Goal: Transaction & Acquisition: Purchase product/service

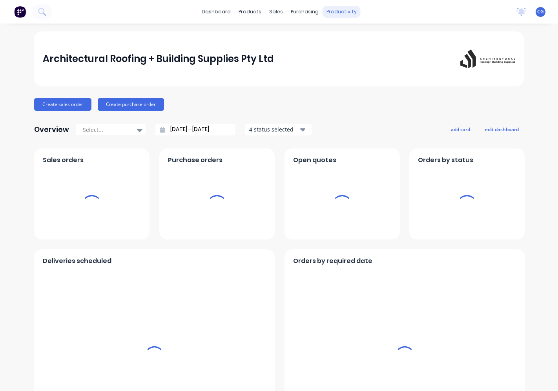
click at [327, 9] on div "productivity" at bounding box center [341, 12] width 38 height 12
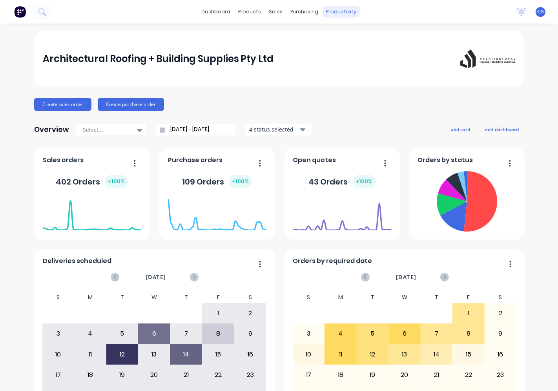
click at [327, 13] on div "productivity" at bounding box center [341, 12] width 38 height 12
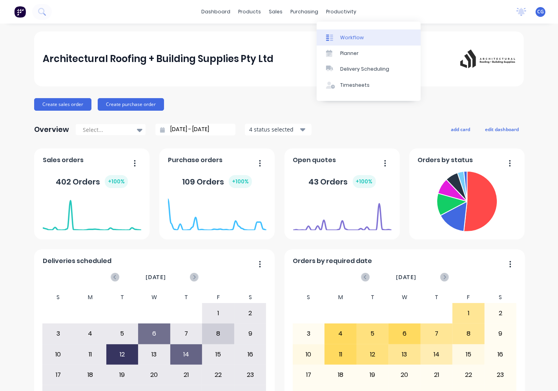
click at [337, 35] on div at bounding box center [332, 37] width 12 height 7
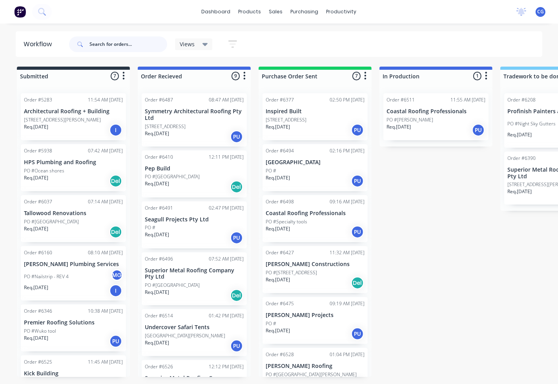
click at [147, 45] on input "text" at bounding box center [128, 44] width 78 height 16
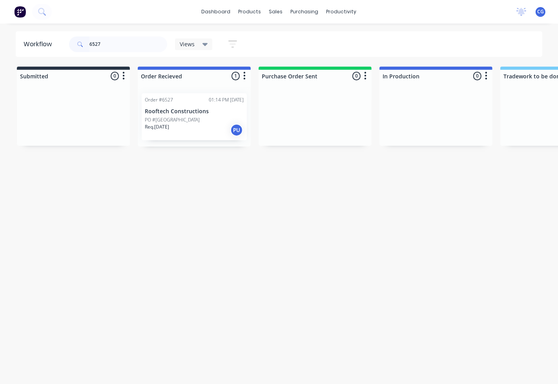
click at [196, 118] on p "PO #[GEOGRAPHIC_DATA]" at bounding box center [172, 119] width 55 height 7
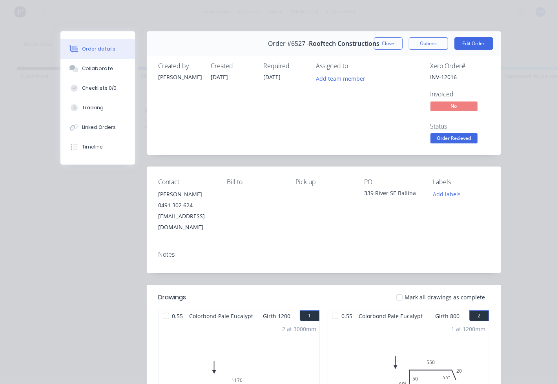
click at [394, 290] on div at bounding box center [399, 298] width 16 height 16
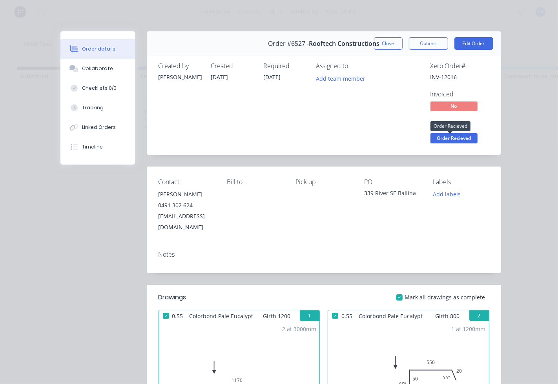
click at [438, 138] on span "Order Recieved" at bounding box center [453, 138] width 47 height 10
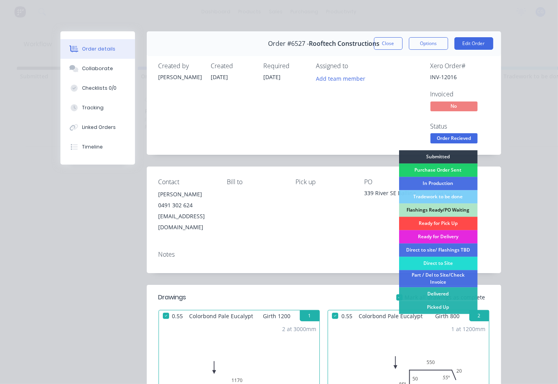
click at [426, 220] on div "Ready for Pick Up" at bounding box center [438, 223] width 78 height 13
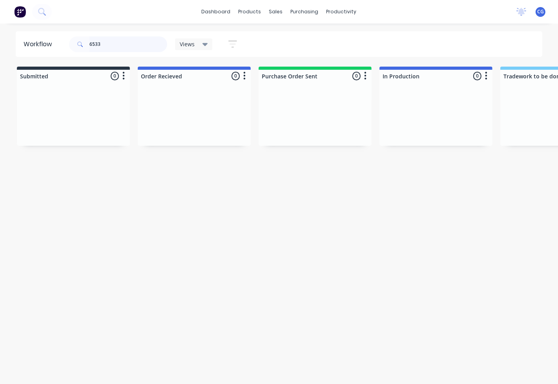
type input "6533"
click at [153, 122] on p "PO #1859" at bounding box center [156, 119] width 22 height 7
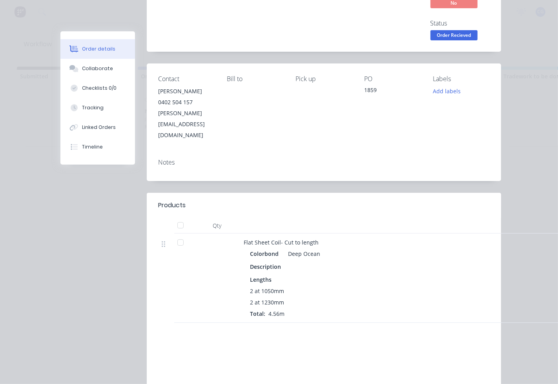
scroll to position [145, 0]
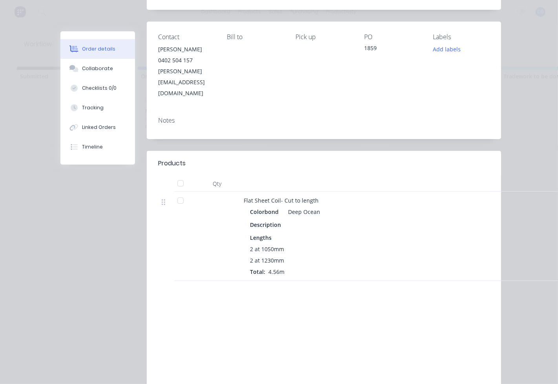
click at [178, 176] on div at bounding box center [181, 184] width 16 height 16
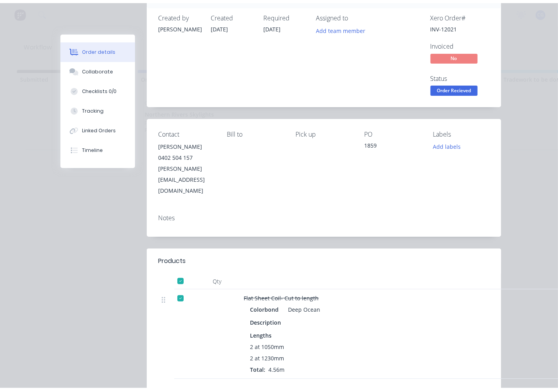
scroll to position [0, 0]
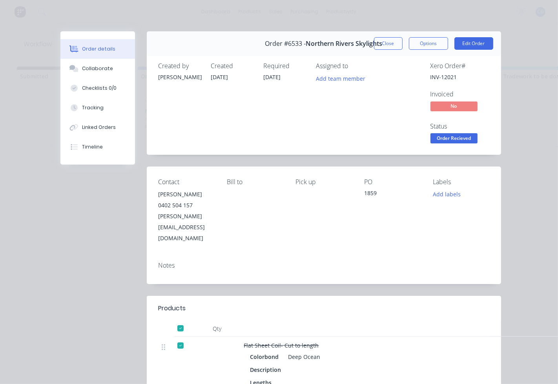
click at [434, 135] on span "Order Recieved" at bounding box center [453, 138] width 47 height 10
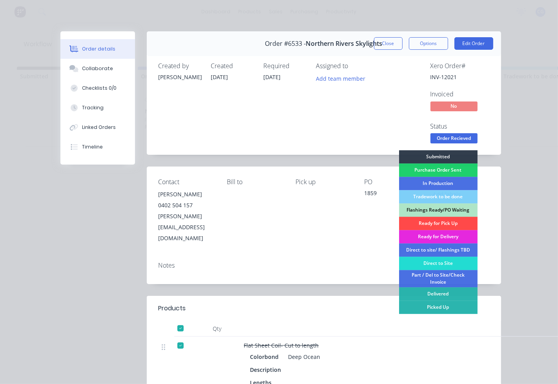
click at [428, 220] on div "Ready for Pick Up" at bounding box center [438, 223] width 78 height 13
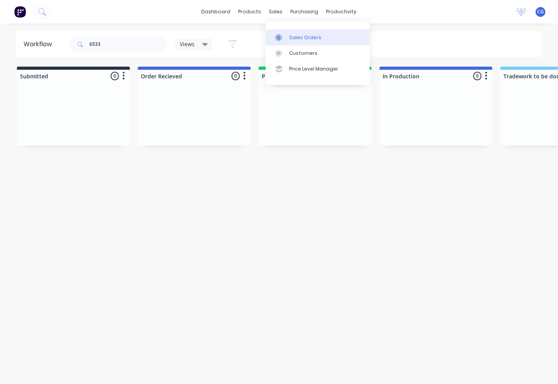
click at [303, 40] on div "Sales Orders" at bounding box center [305, 37] width 32 height 7
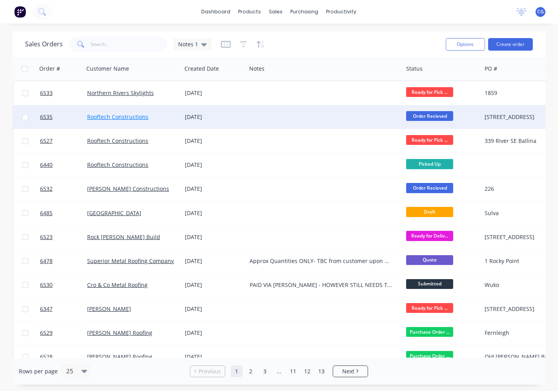
click at [137, 116] on link "Rooftech Constructions" at bounding box center [117, 116] width 61 height 7
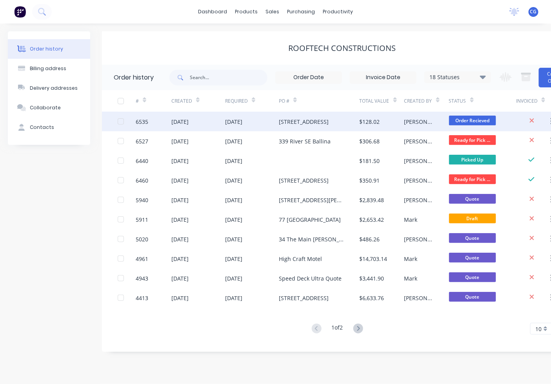
click at [224, 119] on div "[DATE]" at bounding box center [198, 122] width 54 height 20
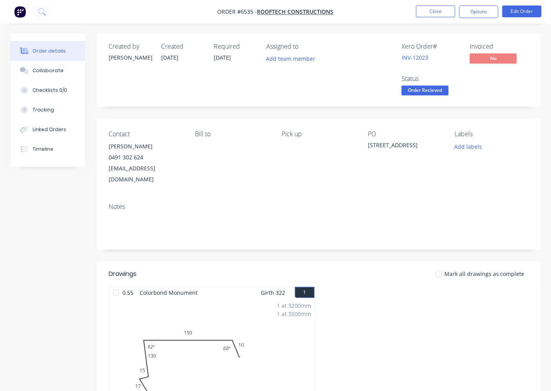
click at [512, 18] on nav "Order #6535 - Rooftech Constructions Close Options Edit Order" at bounding box center [275, 12] width 551 height 24
click at [514, 10] on button "Edit Order" at bounding box center [521, 11] width 39 height 12
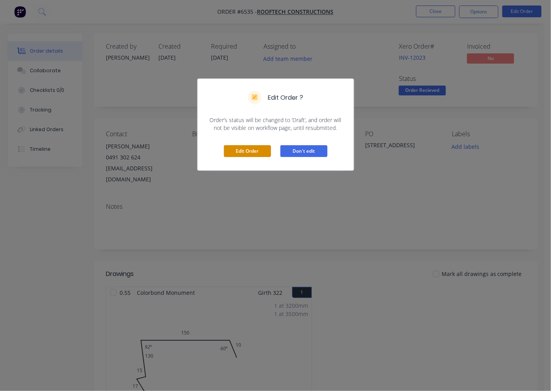
drag, startPoint x: 253, startPoint y: 149, endPoint x: 324, endPoint y: 151, distance: 71.4
click at [254, 147] on button "Edit Order" at bounding box center [247, 151] width 47 height 12
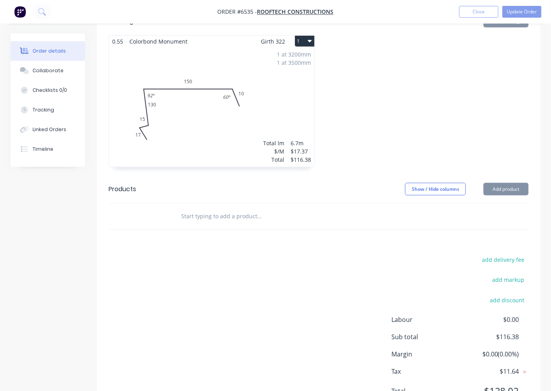
scroll to position [284, 0]
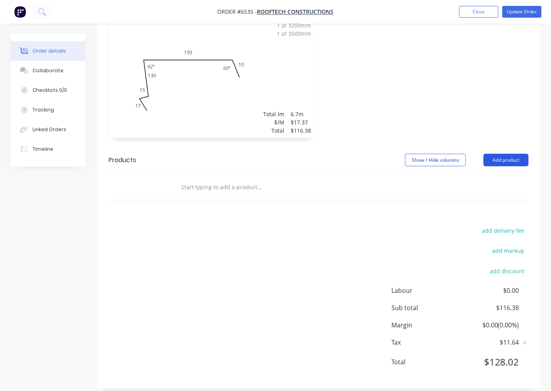
click at [500, 154] on button "Add product" at bounding box center [506, 160] width 45 height 13
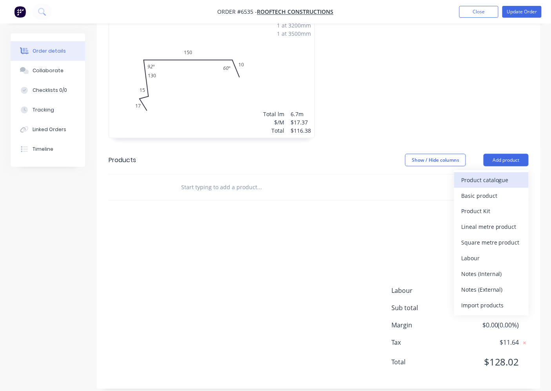
click at [479, 174] on div "Product catalogue" at bounding box center [491, 179] width 60 height 11
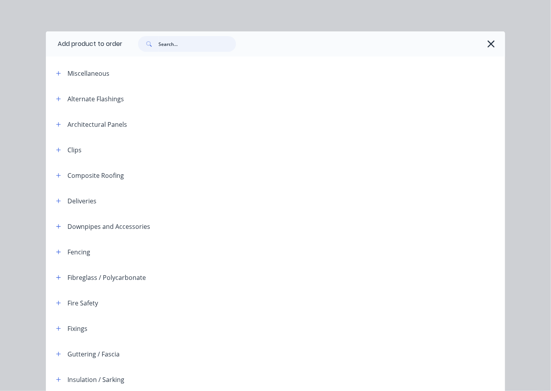
drag, startPoint x: 185, startPoint y: 45, endPoint x: 179, endPoint y: 66, distance: 22.0
click at [186, 45] on input "text" at bounding box center [197, 44] width 78 height 16
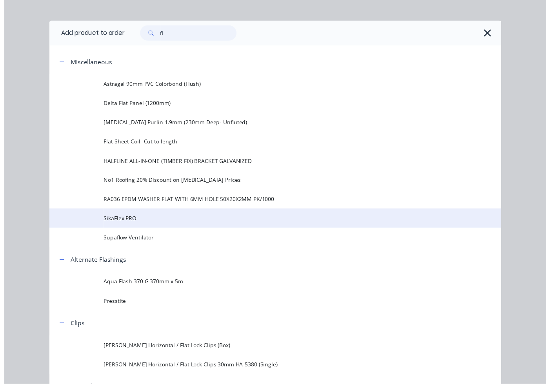
scroll to position [0, 0]
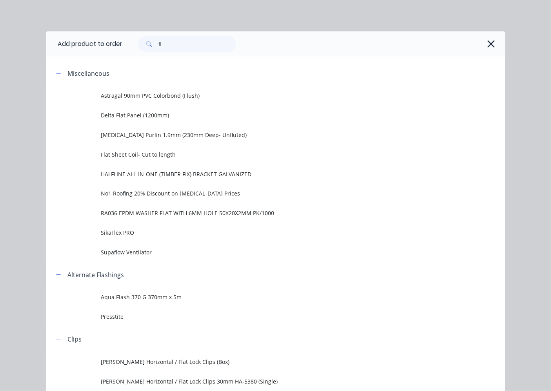
drag, startPoint x: 167, startPoint y: 52, endPoint x: 154, endPoint y: 48, distance: 14.0
click at [158, 48] on div "fl" at bounding box center [313, 43] width 383 height 25
click at [160, 45] on input "fl" at bounding box center [197, 44] width 78 height 16
click at [161, 45] on input "fl" at bounding box center [197, 44] width 78 height 16
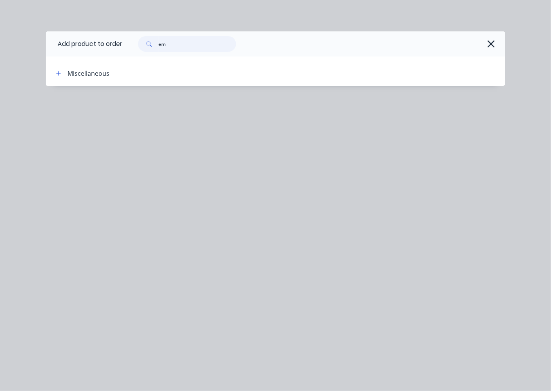
type input "e"
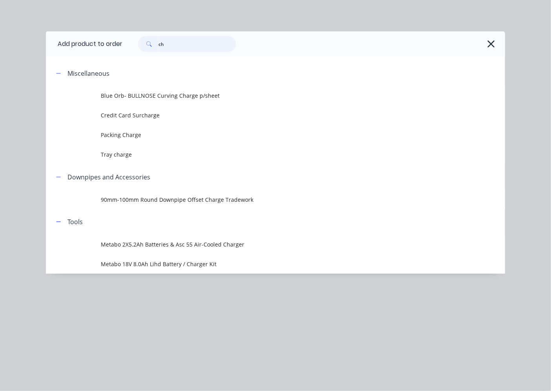
type input "c"
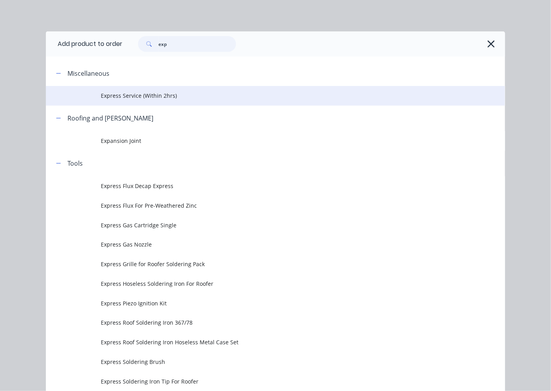
type input "exp"
click at [138, 93] on span "Express Service (Within 2hrs)" at bounding box center [262, 95] width 323 height 8
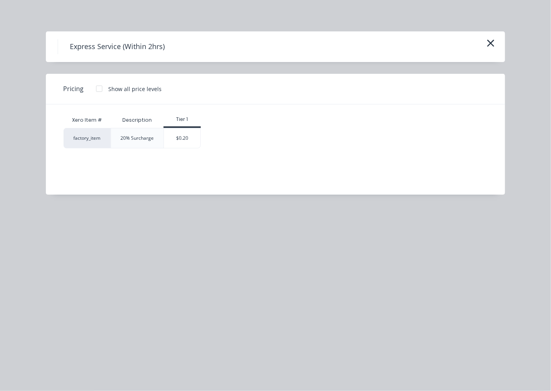
click at [181, 138] on div "$0.20" at bounding box center [182, 138] width 37 height 20
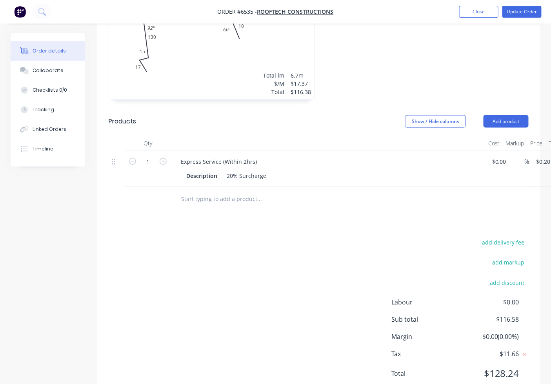
scroll to position [341, 0]
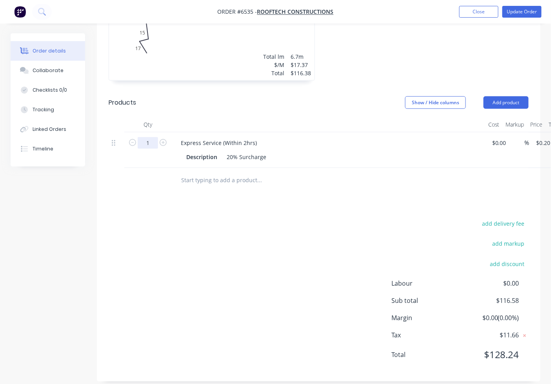
click at [151, 137] on input "1" at bounding box center [148, 143] width 20 height 12
type input "116.58"
click at [276, 272] on div "add delivery fee add markup add discount Labour $0.00 Sub total $116.58 Margin …" at bounding box center [319, 294] width 420 height 151
type input "$23.32"
click at [163, 139] on icon "button" at bounding box center [163, 142] width 7 height 7
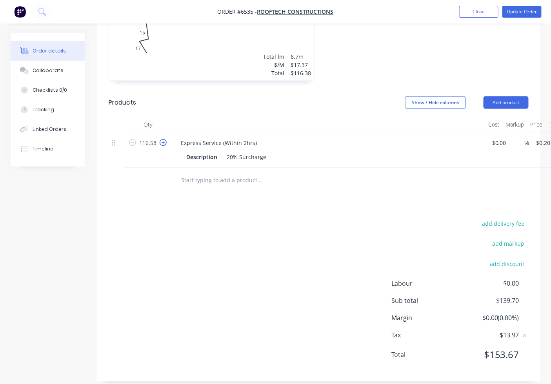
type input "117.58"
type input "$23.52"
click at [134, 139] on icon "button" at bounding box center [132, 142] width 7 height 7
type input "116.58"
type input "$23.32"
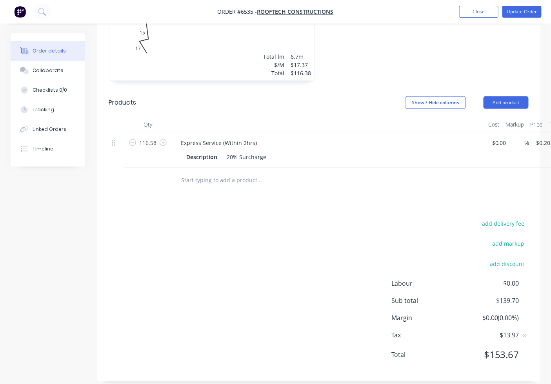
click at [302, 187] on div "Drawings Add drawing 0.55 Colorbond Monument Girth 322 1 0 17 15 130 150 10 92 …" at bounding box center [319, 151] width 444 height 461
drag, startPoint x: 487, startPoint y: 184, endPoint x: 439, endPoint y: 186, distance: 47.9
click at [439, 186] on div "Drawings Add drawing 0.55 Colorbond Monument Girth 322 1 0 17 15 130 150 10 92 …" at bounding box center [319, 151] width 444 height 461
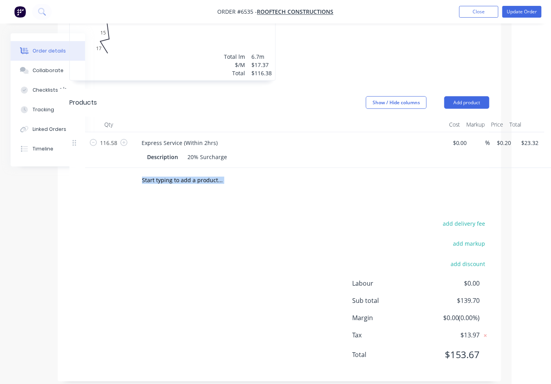
scroll to position [341, 49]
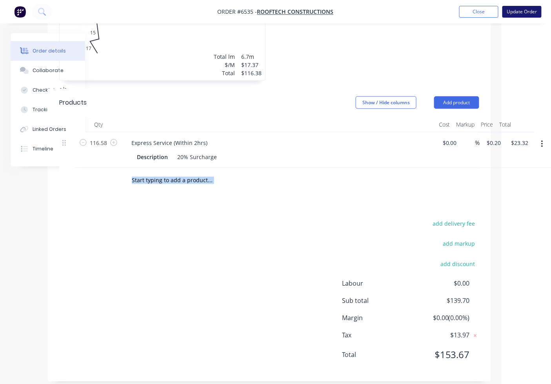
click at [528, 7] on button "Update Order" at bounding box center [521, 12] width 39 height 12
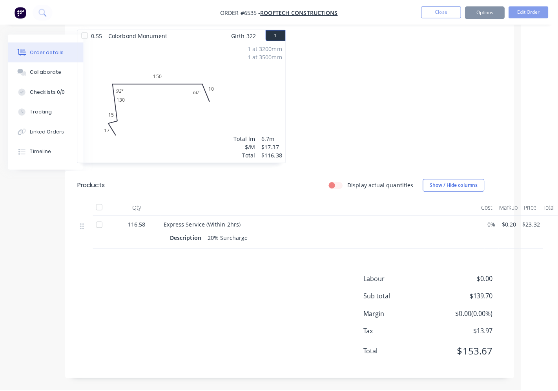
scroll to position [0, 0]
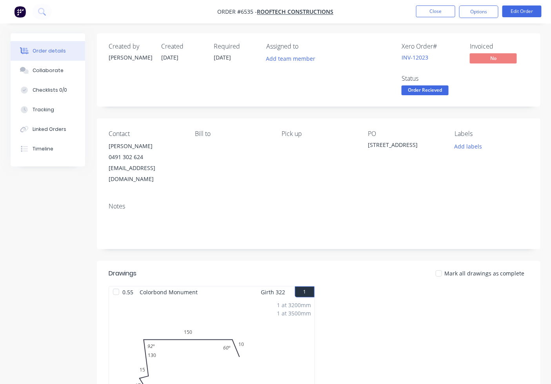
click at [424, 96] on button "Order Recieved" at bounding box center [425, 92] width 47 height 12
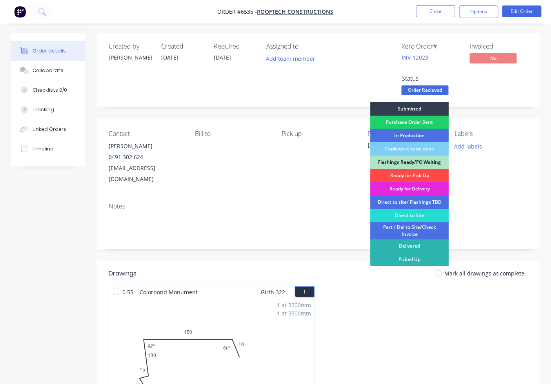
click at [416, 171] on div "Ready for Pick Up" at bounding box center [409, 175] width 78 height 13
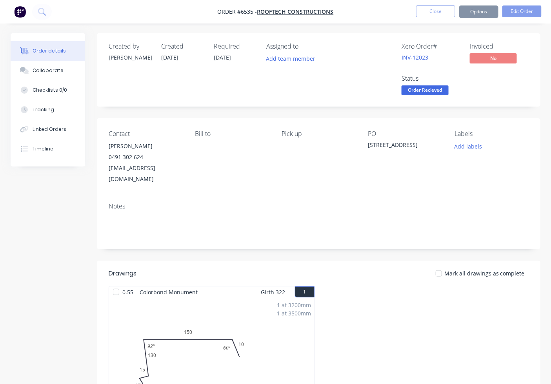
click at [445, 266] on div at bounding box center [439, 274] width 16 height 16
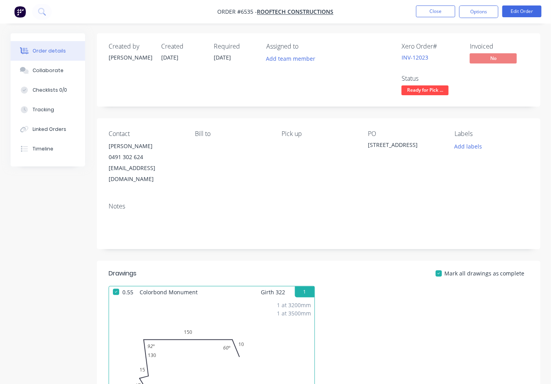
click at [442, 17] on li "Close" at bounding box center [435, 11] width 39 height 13
click at [442, 5] on button "Close" at bounding box center [435, 11] width 39 height 12
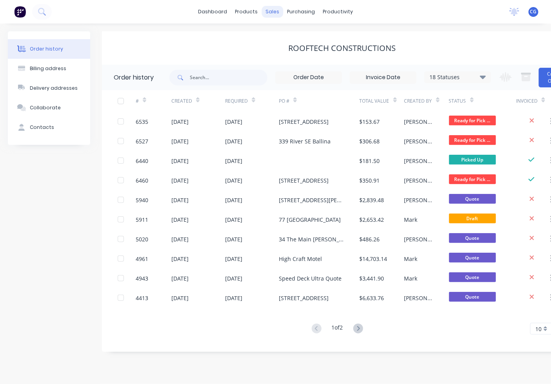
click at [271, 12] on div "sales" at bounding box center [273, 12] width 22 height 12
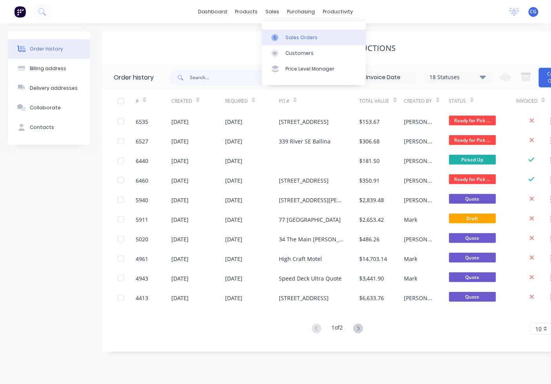
click at [284, 33] on link "Sales Orders" at bounding box center [314, 37] width 104 height 16
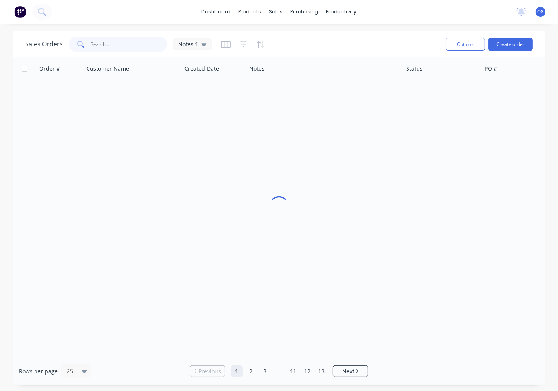
click at [124, 48] on input "text" at bounding box center [129, 44] width 76 height 16
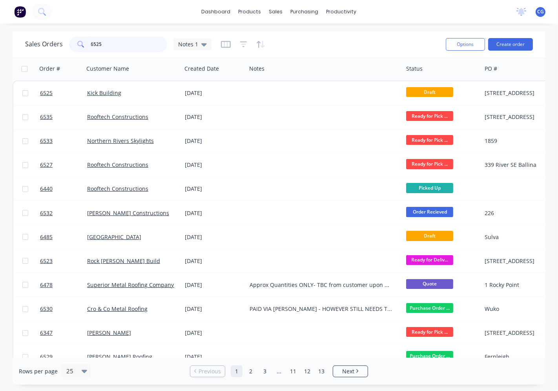
type input "6525"
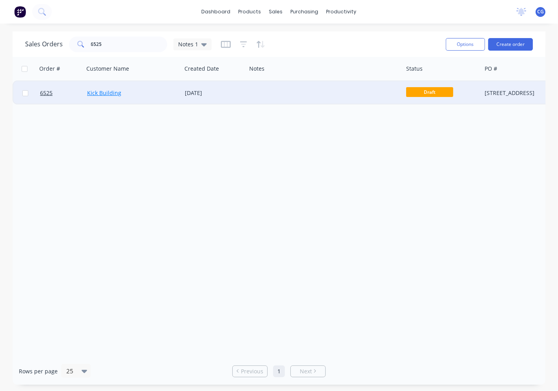
click at [115, 92] on link "Kick Building" at bounding box center [104, 92] width 34 height 7
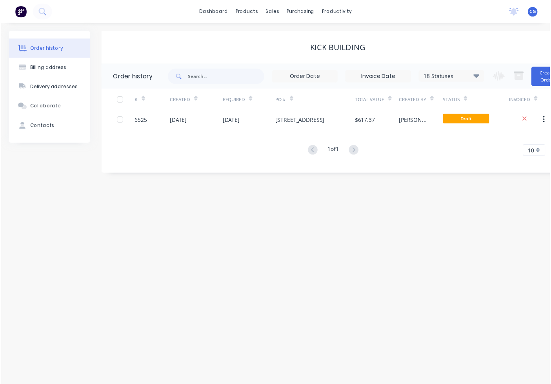
scroll to position [6, 0]
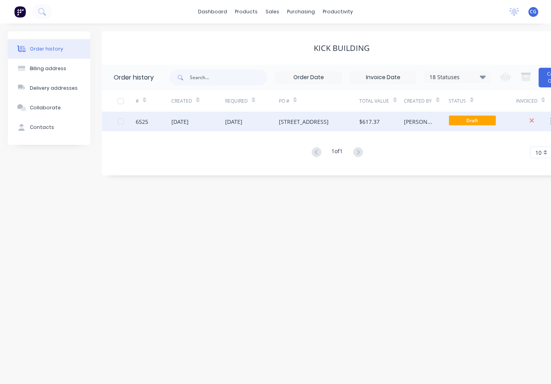
click at [308, 112] on div "[STREET_ADDRESS]" at bounding box center [319, 122] width 81 height 20
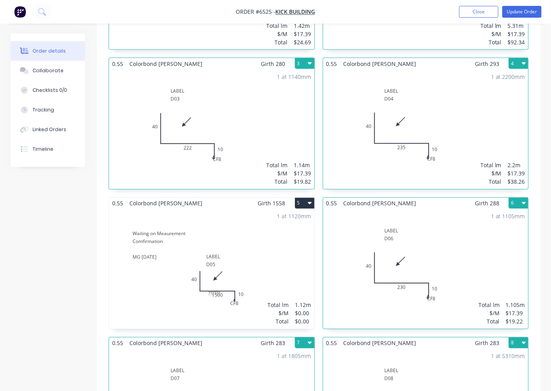
scroll to position [436, 0]
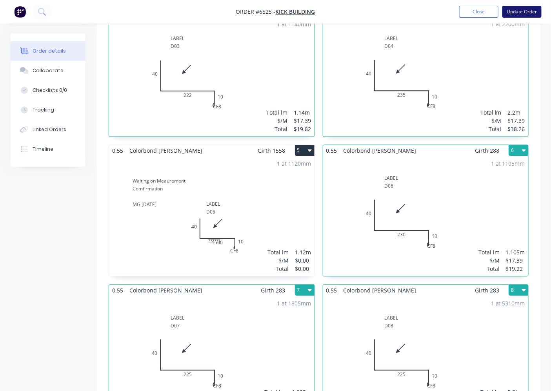
click at [513, 17] on button "Update Order" at bounding box center [521, 12] width 39 height 12
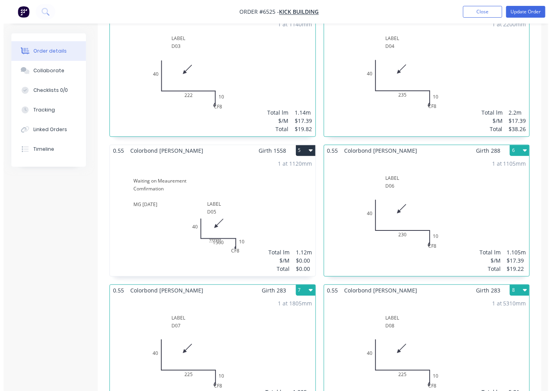
scroll to position [0, 0]
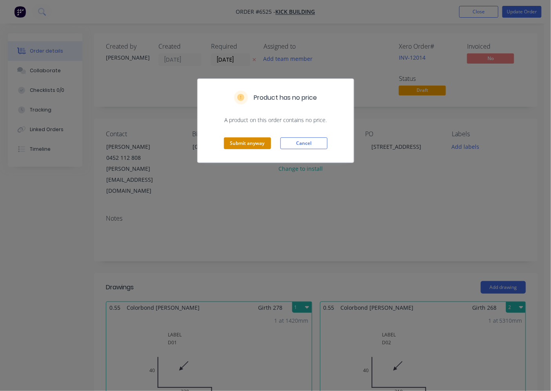
click at [240, 140] on button "Submit anyway" at bounding box center [247, 143] width 47 height 12
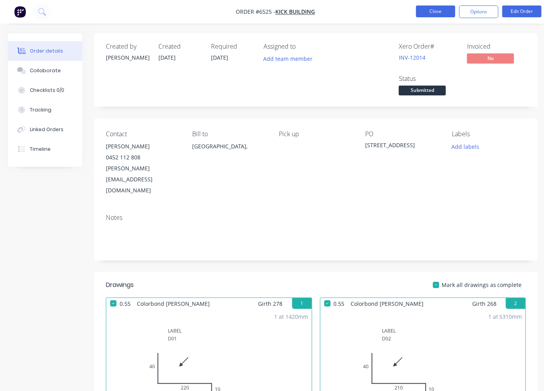
click at [418, 16] on button "Close" at bounding box center [435, 11] width 39 height 12
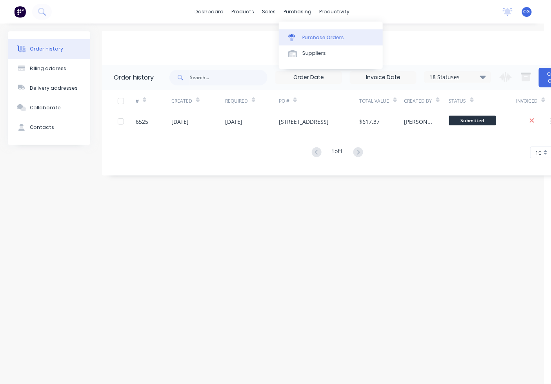
click at [313, 40] on div "Purchase Orders" at bounding box center [323, 37] width 42 height 7
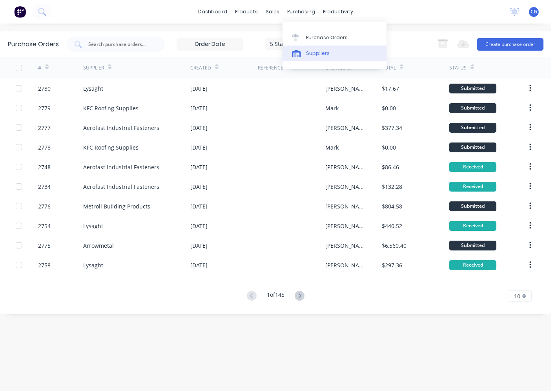
click at [318, 55] on div "Suppliers" at bounding box center [318, 53] width 24 height 7
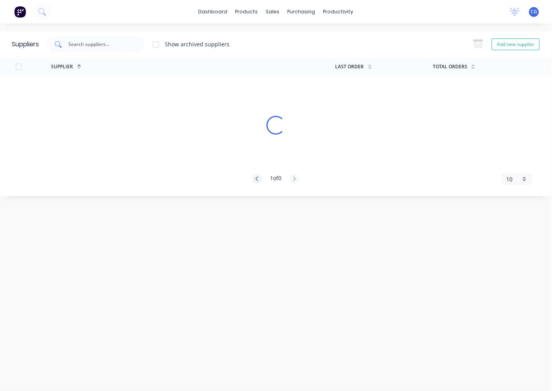
click at [128, 44] on div at bounding box center [96, 44] width 98 height 16
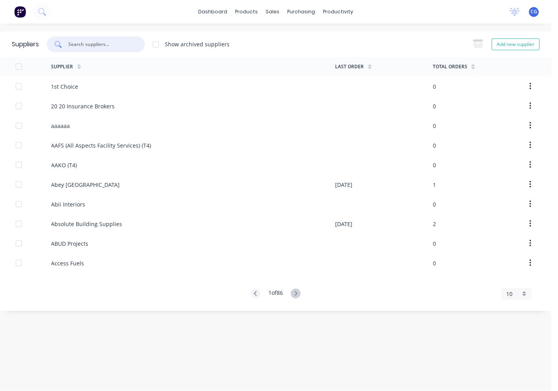
click at [121, 46] on input "text" at bounding box center [99, 44] width 65 height 8
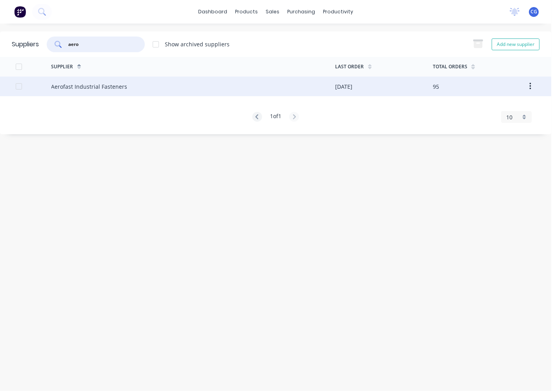
type input "aero"
click at [82, 93] on div "Aerofast Industrial Fasteners" at bounding box center [193, 86] width 284 height 20
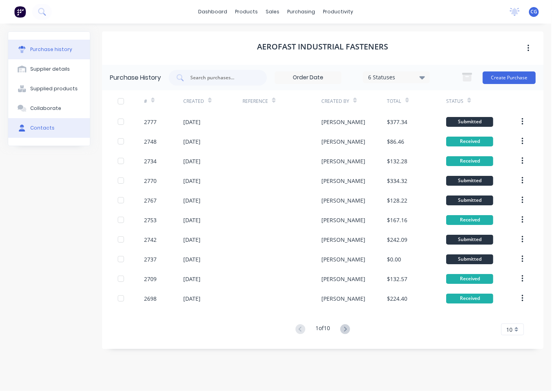
click at [55, 126] on button "Contacts" at bounding box center [49, 128] width 82 height 20
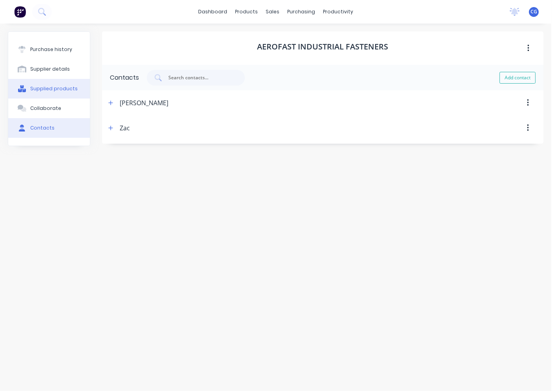
drag, startPoint x: 56, startPoint y: 68, endPoint x: 57, endPoint y: 80, distance: 11.9
click at [56, 71] on div "Supplier details" at bounding box center [50, 69] width 40 height 7
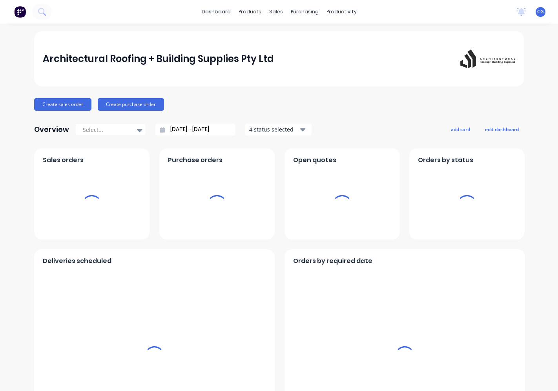
click at [268, 12] on div "sales" at bounding box center [276, 12] width 22 height 12
click at [276, 18] on div "dashboard products sales purchasing productivity dashboard products Product Cat…" at bounding box center [279, 12] width 558 height 24
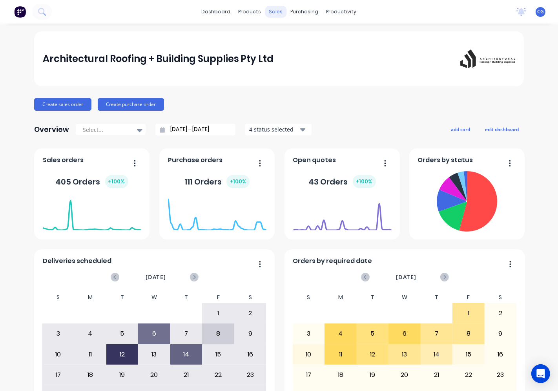
click at [273, 12] on div "sales" at bounding box center [276, 12] width 22 height 12
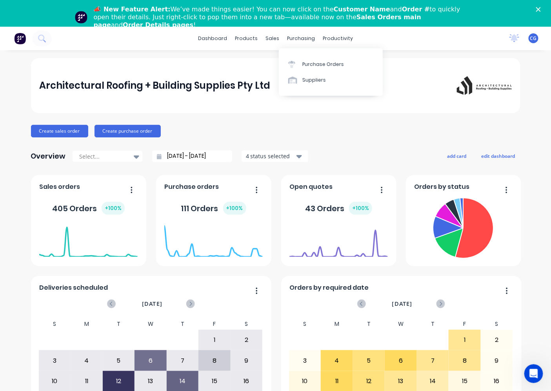
click at [287, 35] on div "purchasing" at bounding box center [301, 39] width 36 height 12
click at [263, 36] on div "sales" at bounding box center [273, 39] width 22 height 12
click at [277, 65] on div at bounding box center [274, 64] width 12 height 7
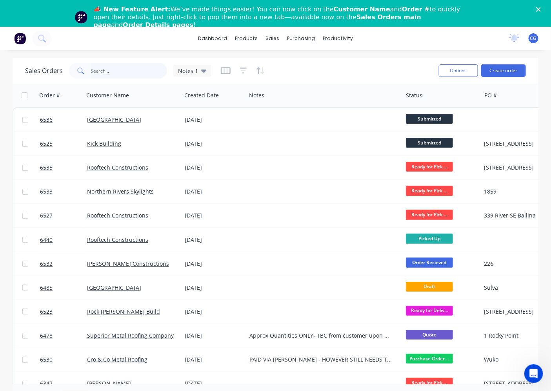
click at [123, 69] on input "text" at bounding box center [129, 71] width 76 height 16
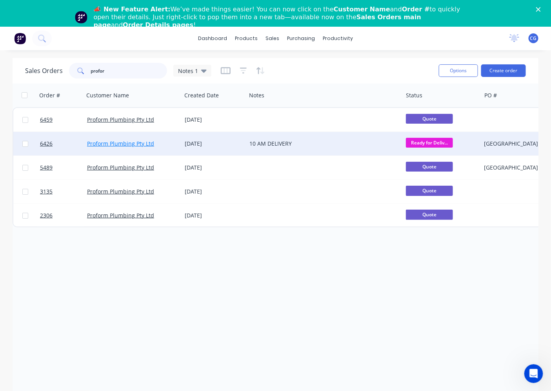
type input "profor"
click at [135, 140] on link "Proform Plumbing Pty Ltd" at bounding box center [120, 143] width 67 height 7
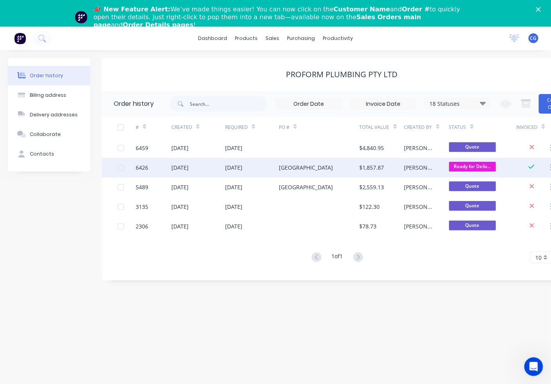
click at [241, 167] on div "[DATE]" at bounding box center [233, 168] width 17 height 8
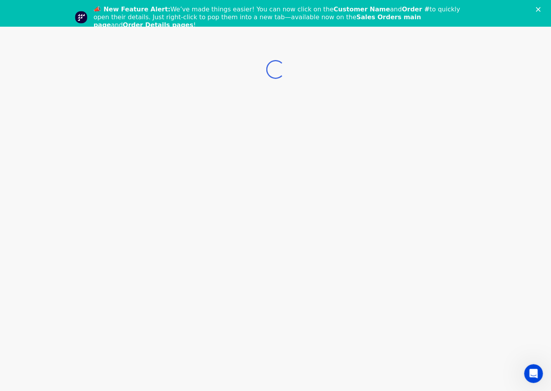
click at [544, 8] on div "Close" at bounding box center [540, 9] width 8 height 5
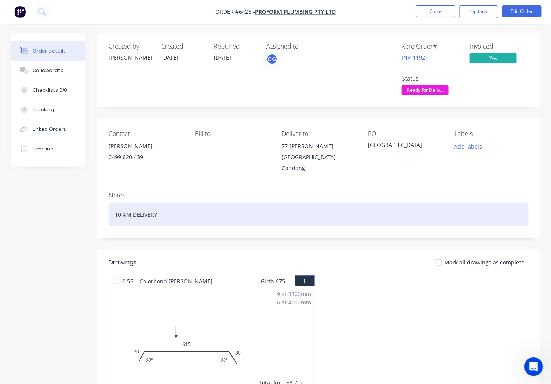
drag, startPoint x: 471, startPoint y: 222, endPoint x: 469, endPoint y: 217, distance: 5.3
click at [470, 220] on div "Notes 10 AM DELIVERY" at bounding box center [319, 212] width 444 height 53
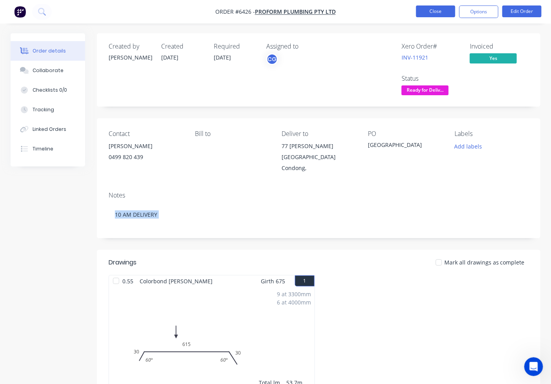
click at [428, 12] on button "Close" at bounding box center [435, 11] width 39 height 12
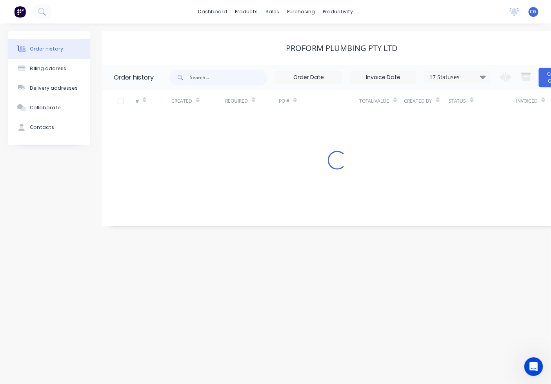
click at [268, 9] on div "sales" at bounding box center [273, 12] width 22 height 12
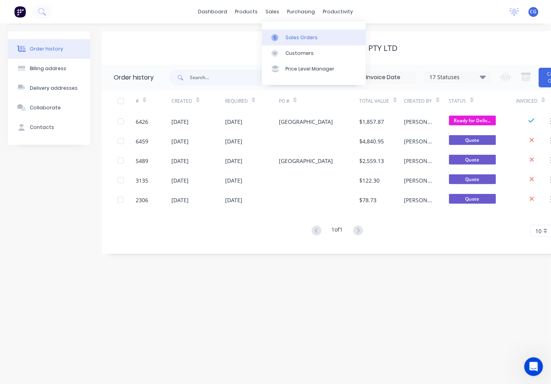
click at [281, 38] on div at bounding box center [277, 37] width 12 height 7
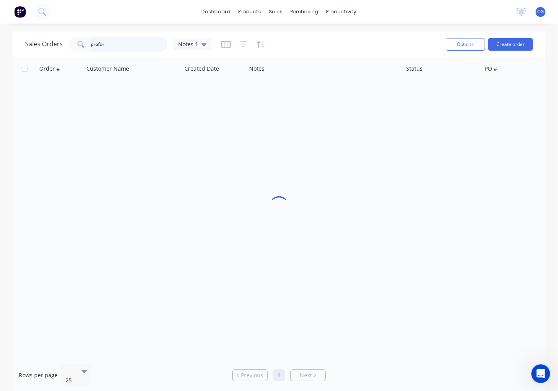
click at [116, 45] on input "profor" at bounding box center [129, 44] width 76 height 16
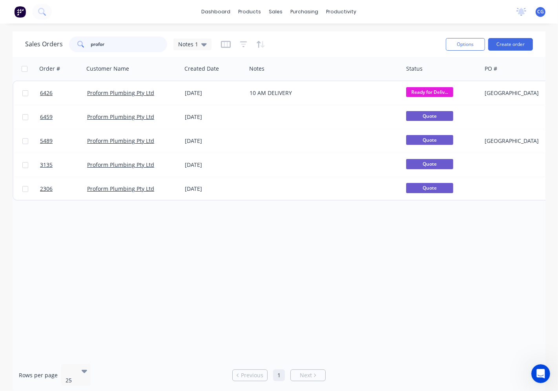
click at [116, 45] on input "profor" at bounding box center [129, 44] width 76 height 16
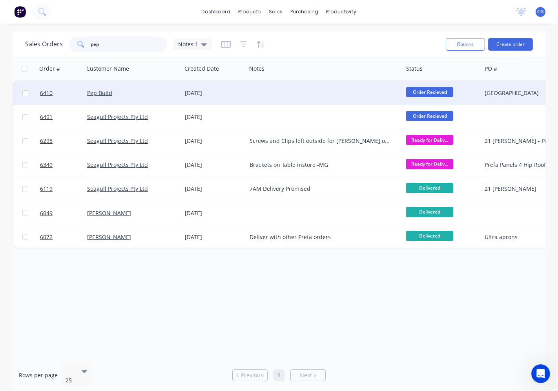
type input "pep"
click at [414, 89] on span "Order Recieved" at bounding box center [429, 92] width 47 height 10
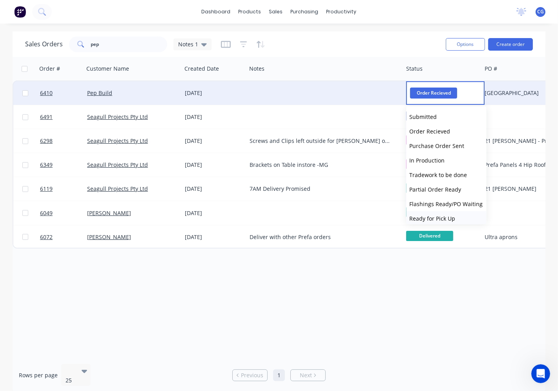
click at [453, 215] on span "Ready for Pick Up" at bounding box center [432, 218] width 46 height 7
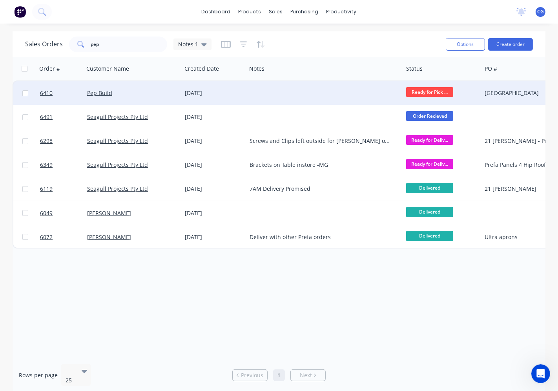
click at [191, 96] on div "[DATE]" at bounding box center [214, 93] width 65 height 24
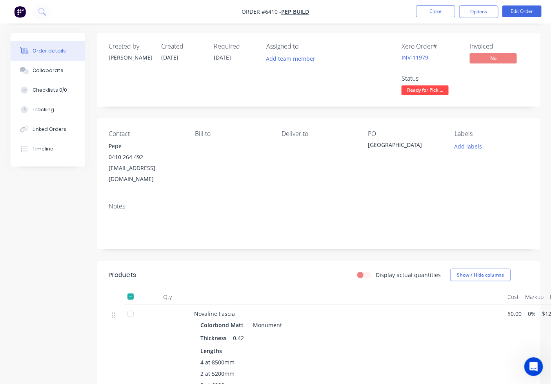
drag, startPoint x: 432, startPoint y: 88, endPoint x: 434, endPoint y: 96, distance: 8.0
click at [432, 89] on span "Ready for Pick ..." at bounding box center [425, 91] width 47 height 10
click at [522, 100] on div "Created by Katie Created 11/08/25 Required 15/08/25 Assigned to Add team member…" at bounding box center [319, 69] width 444 height 73
click at [411, 88] on span "Ready for Pick ..." at bounding box center [425, 91] width 47 height 10
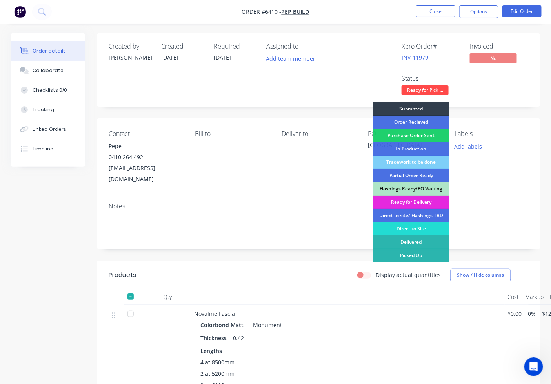
click at [437, 184] on div "Flashings Ready/PO Waiting" at bounding box center [411, 188] width 76 height 13
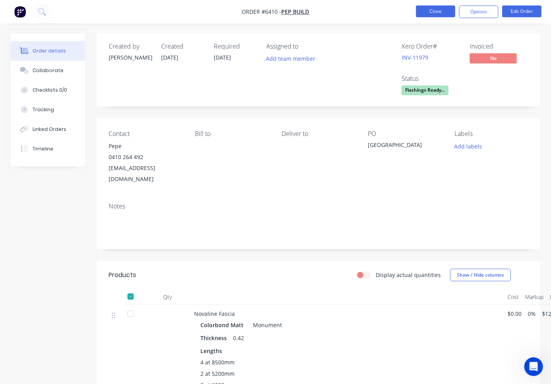
drag, startPoint x: 430, startPoint y: 24, endPoint x: 439, endPoint y: 13, distance: 13.9
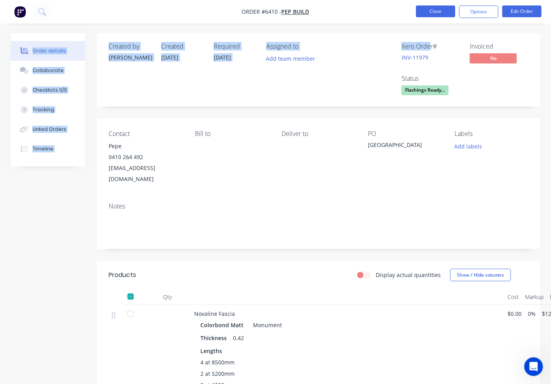
click at [439, 12] on button "Close" at bounding box center [435, 11] width 39 height 12
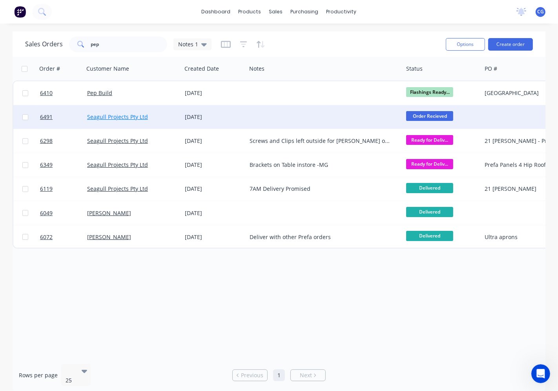
click at [127, 116] on link "Seagull Projects Pty Ltd" at bounding box center [117, 116] width 61 height 7
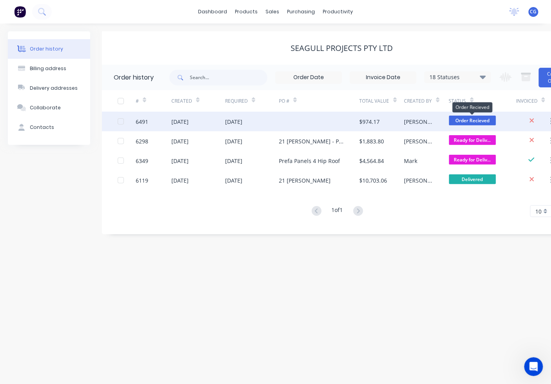
click at [479, 118] on span "Order Recieved" at bounding box center [472, 121] width 47 height 10
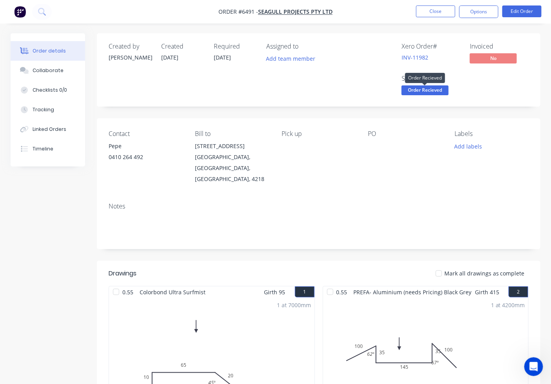
click at [430, 93] on span "Order Recieved" at bounding box center [425, 91] width 47 height 10
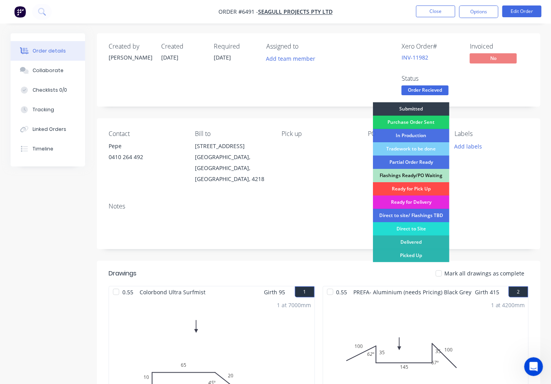
click at [423, 193] on div "Ready for Pick Up" at bounding box center [411, 188] width 76 height 13
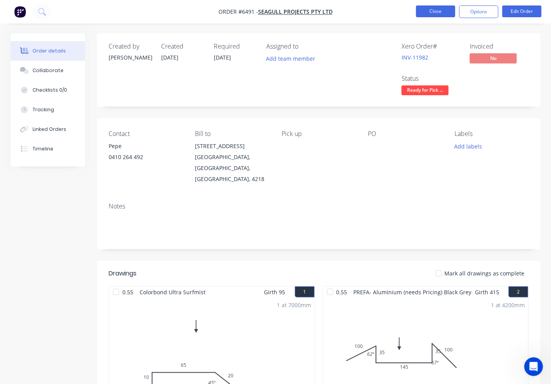
click at [422, 17] on button "Close" at bounding box center [435, 11] width 39 height 12
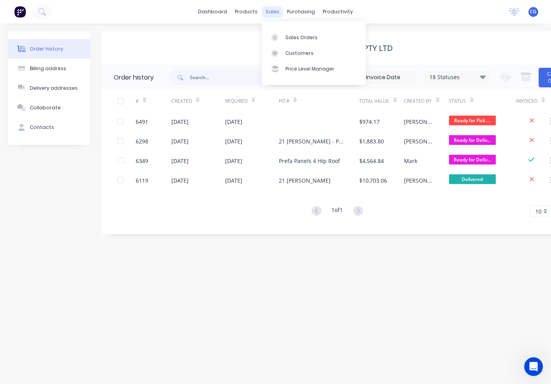
click at [272, 11] on div "sales" at bounding box center [273, 12] width 22 height 12
click at [298, 37] on div "Sales Orders" at bounding box center [302, 37] width 32 height 7
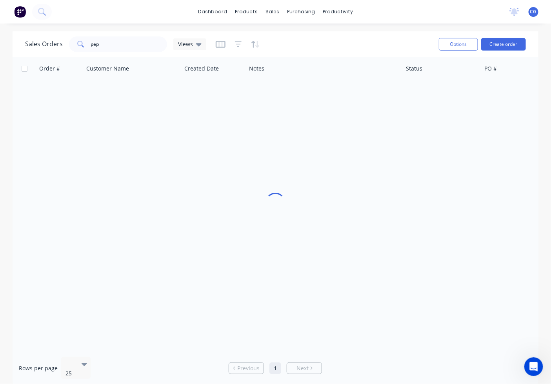
click at [297, 40] on div "Sales Orders pep Views" at bounding box center [229, 44] width 408 height 19
click at [108, 49] on input "pep" at bounding box center [129, 44] width 76 height 16
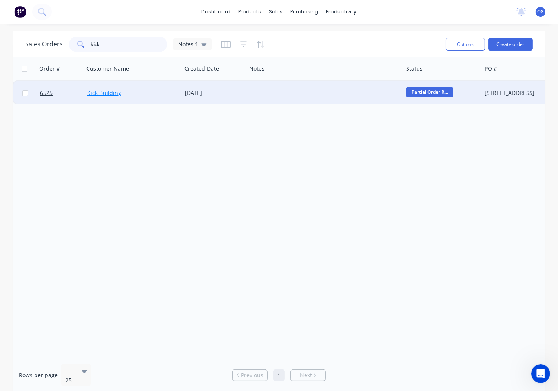
type input "kick"
click at [105, 92] on link "Kick Building" at bounding box center [104, 92] width 34 height 7
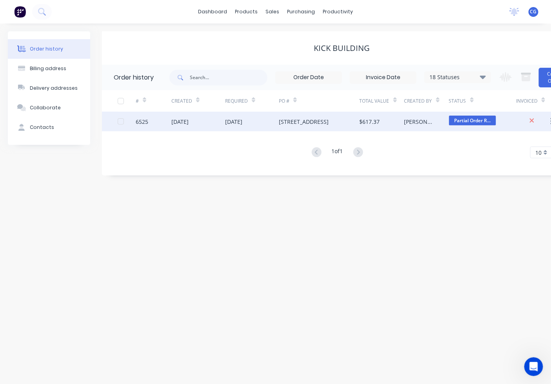
click at [295, 124] on div "[STREET_ADDRESS]" at bounding box center [304, 122] width 50 height 8
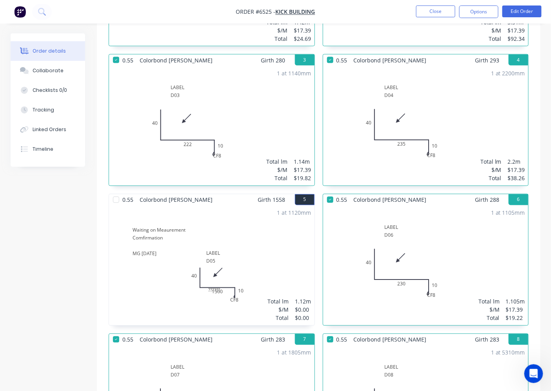
scroll to position [508, 0]
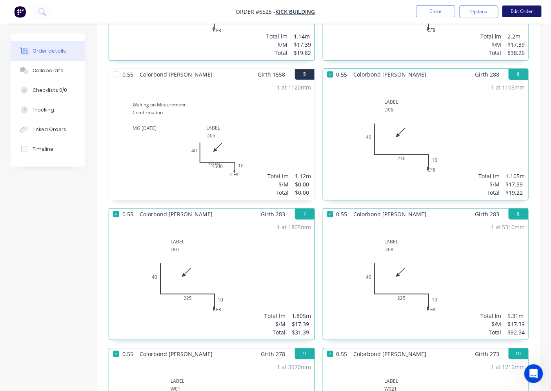
click at [522, 6] on button "Edit Order" at bounding box center [521, 11] width 39 height 12
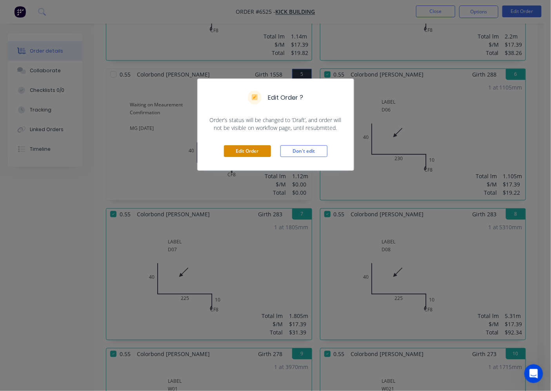
click at [258, 153] on button "Edit Order" at bounding box center [247, 151] width 47 height 12
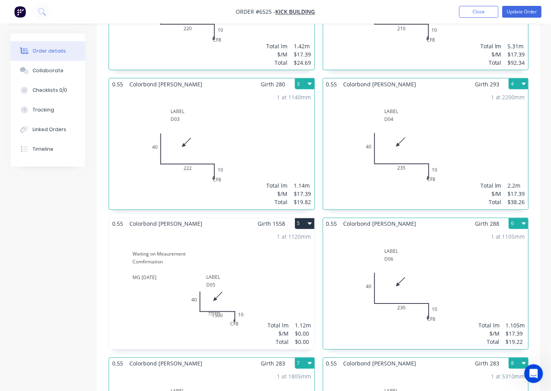
scroll to position [436, 0]
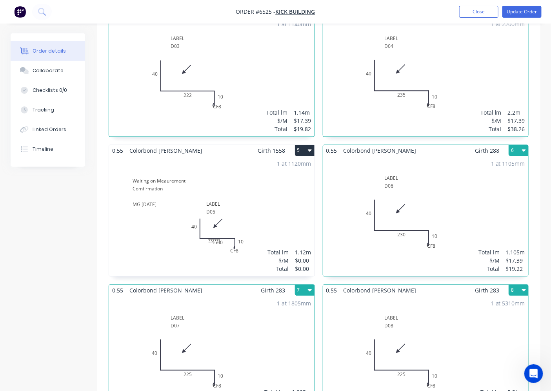
click at [309, 147] on icon "button" at bounding box center [310, 150] width 4 height 6
click at [297, 193] on button "Delete" at bounding box center [277, 201] width 75 height 16
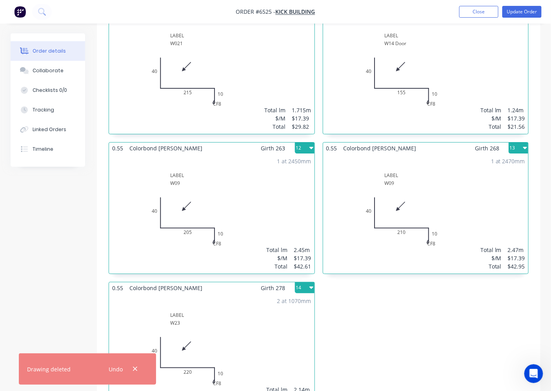
scroll to position [686, 0]
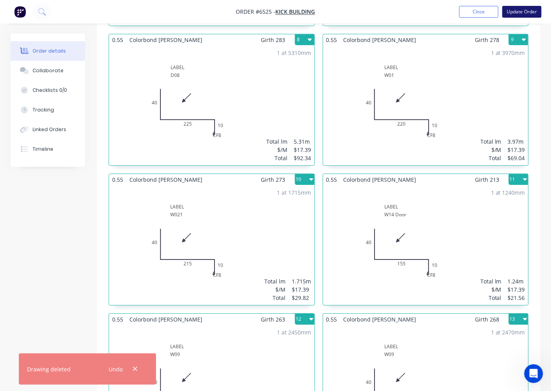
click at [519, 11] on button "Update Order" at bounding box center [521, 12] width 39 height 12
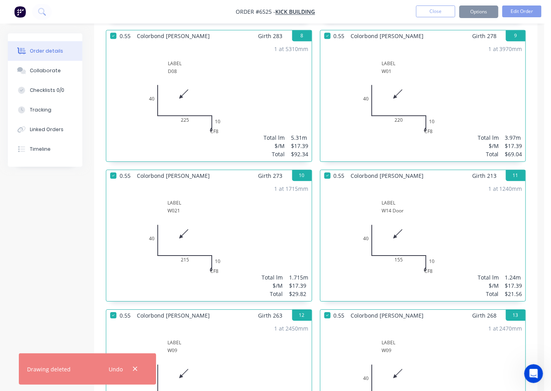
scroll to position [0, 0]
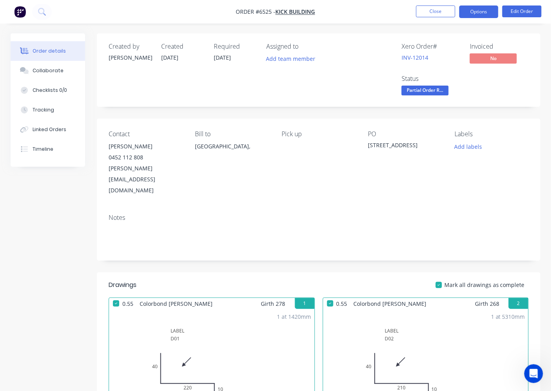
click at [482, 15] on button "Options" at bounding box center [478, 11] width 39 height 13
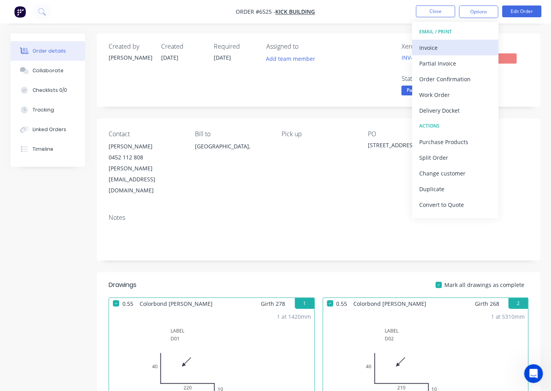
click at [465, 45] on div "Invoice" at bounding box center [455, 47] width 72 height 11
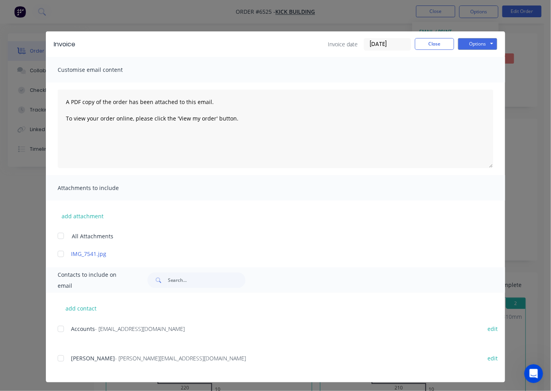
click at [52, 329] on div "add contact Accounts - accounts@kickbuilding.com edit Martin Freyre - martin@ki…" at bounding box center [275, 337] width 459 height 89
click at [71, 325] on span "Accounts" at bounding box center [83, 328] width 24 height 7
click at [55, 328] on div at bounding box center [61, 329] width 16 height 16
click at [469, 48] on button "Options" at bounding box center [477, 44] width 39 height 12
click at [458, 79] on button "Email" at bounding box center [483, 83] width 50 height 13
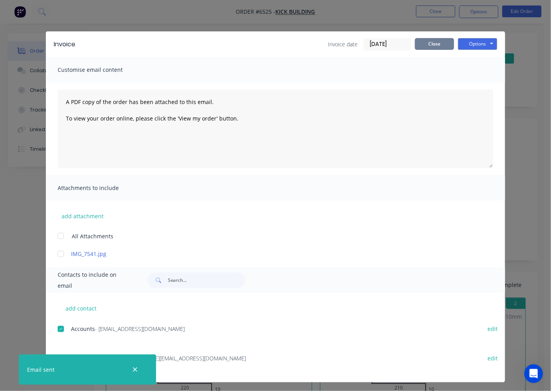
click at [428, 45] on button "Close" at bounding box center [434, 44] width 39 height 12
